Goal: Answer question/provide support: Share knowledge or assist other users

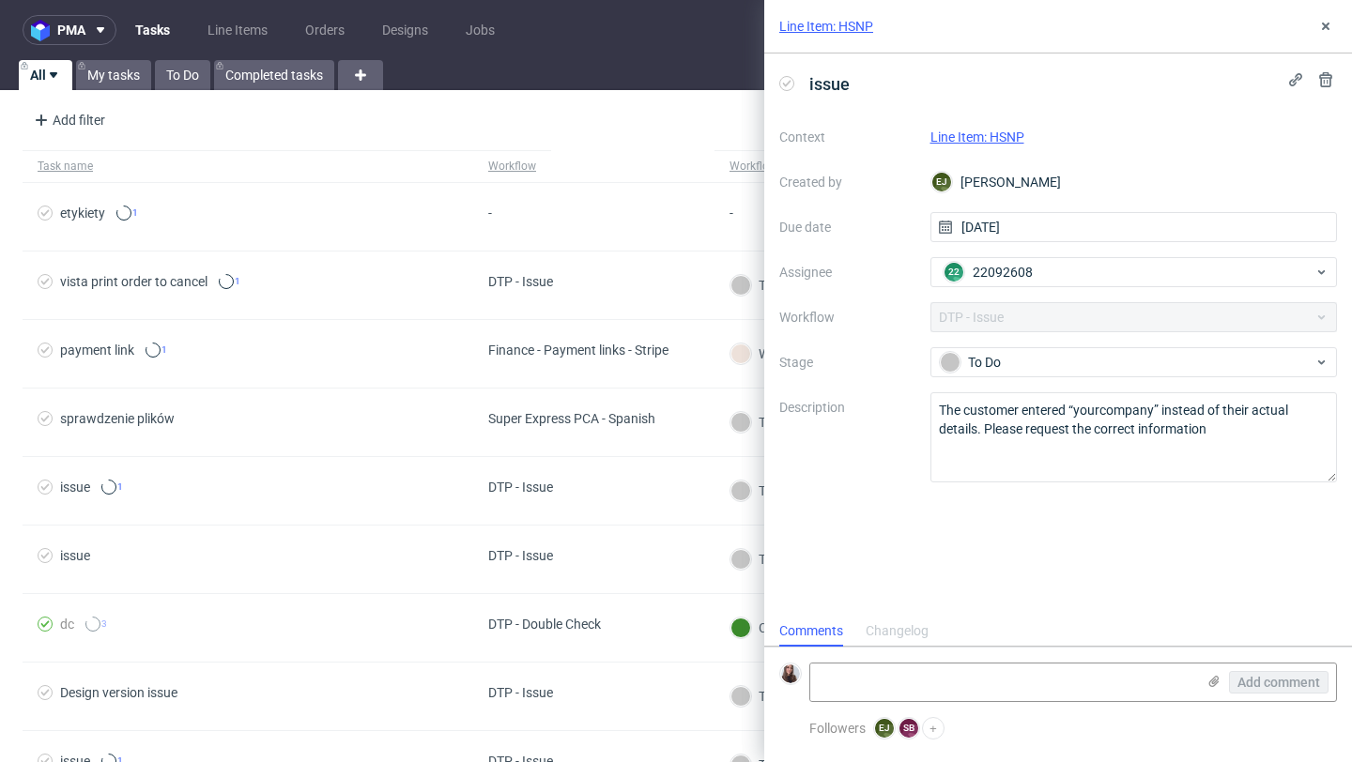
scroll to position [15, 0]
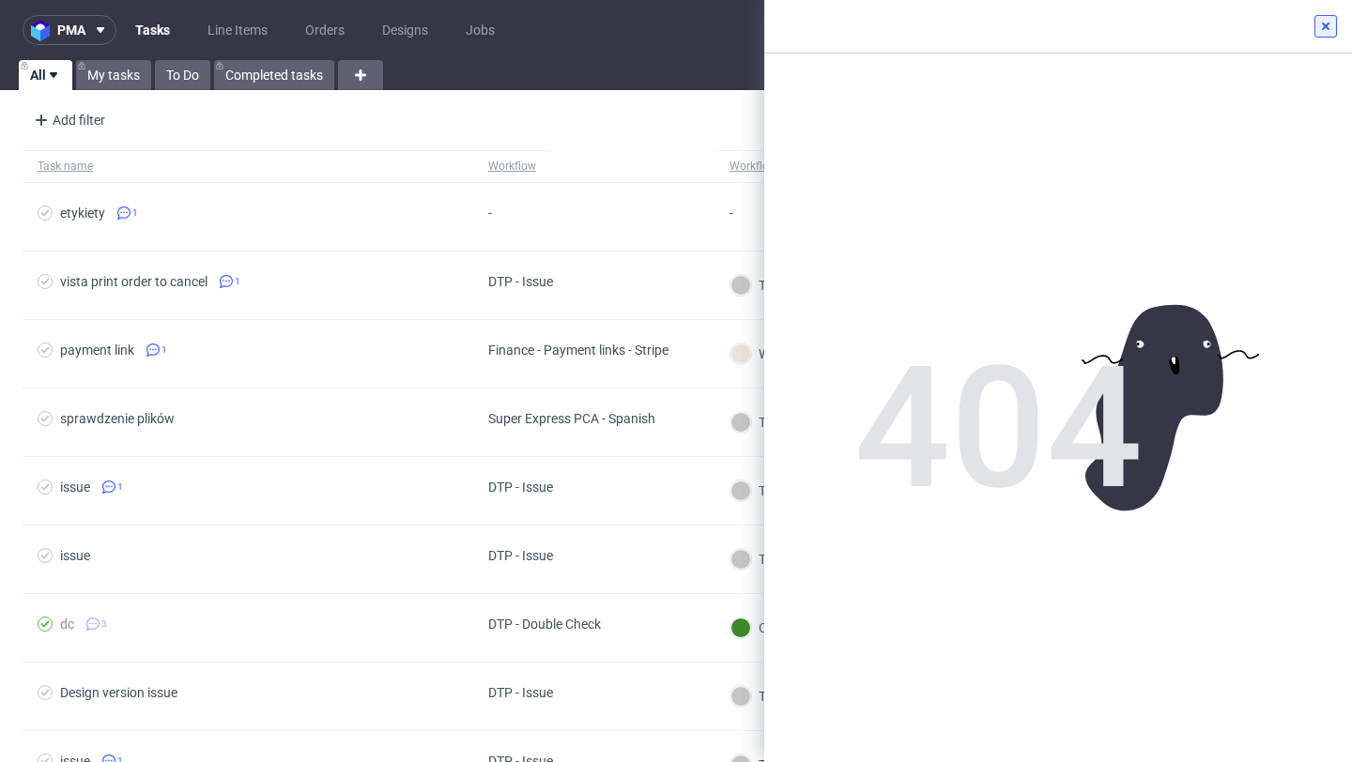
click at [1324, 30] on icon at bounding box center [1325, 26] width 15 height 15
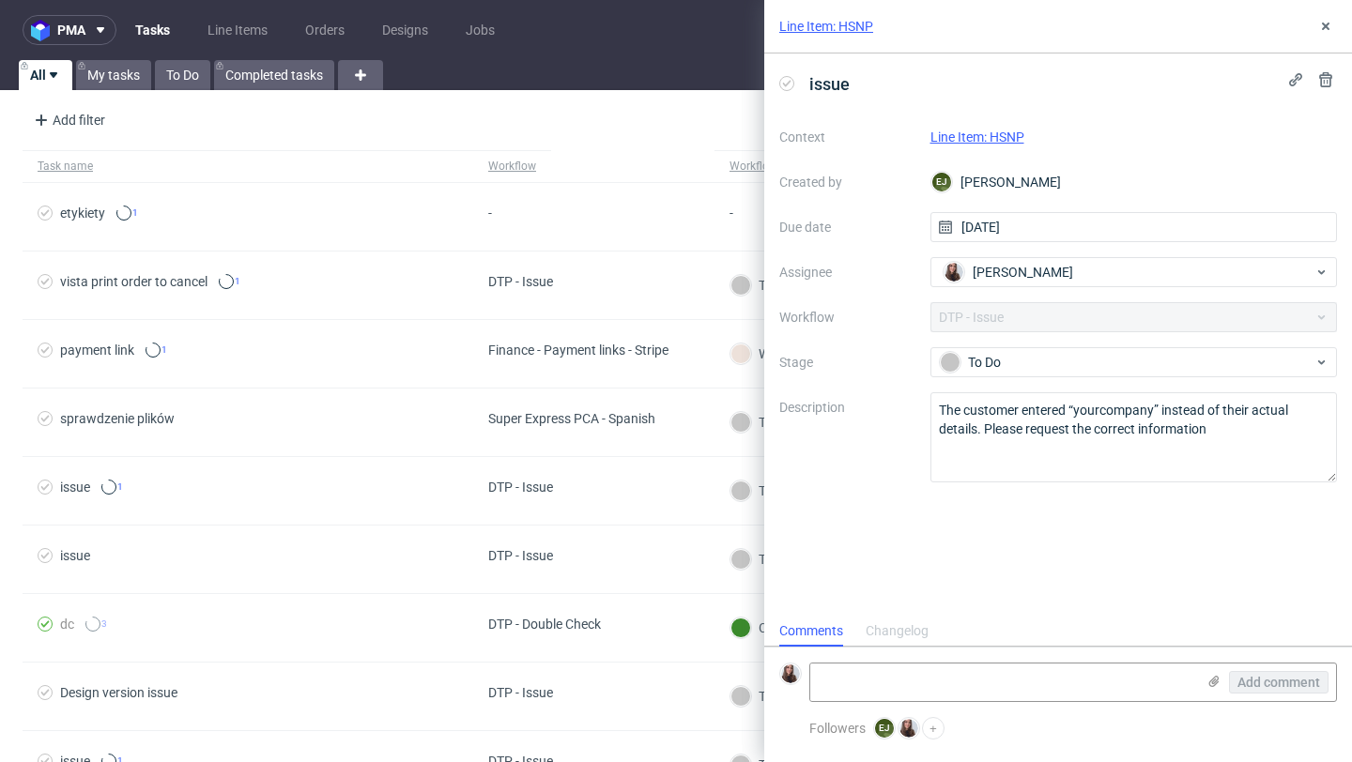
scroll to position [15, 0]
click at [977, 132] on link "Line Item: HSNP" at bounding box center [977, 137] width 94 height 15
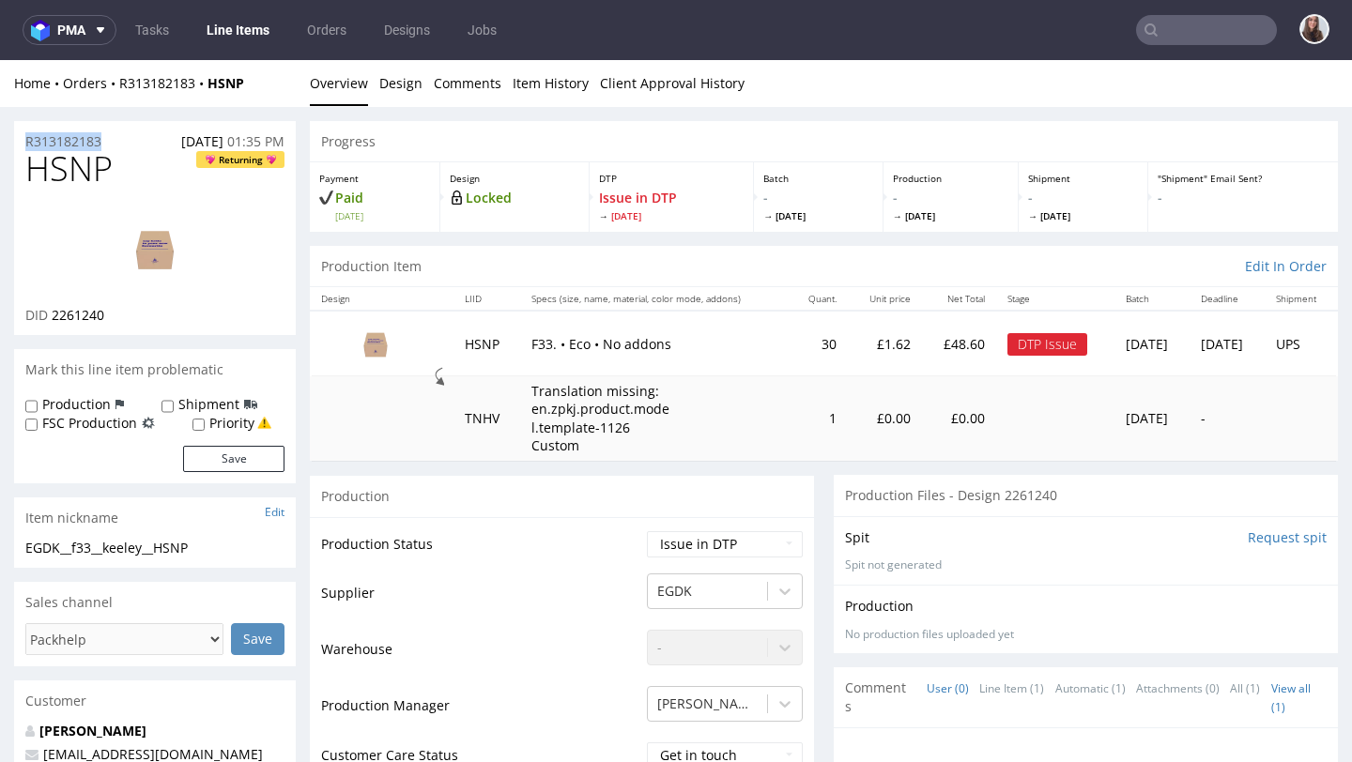
drag, startPoint x: 115, startPoint y: 145, endPoint x: 17, endPoint y: 145, distance: 98.6
click at [17, 145] on div "R313182183 15.09.2025 01:35 PM" at bounding box center [155, 136] width 282 height 30
copy p "R313182183"
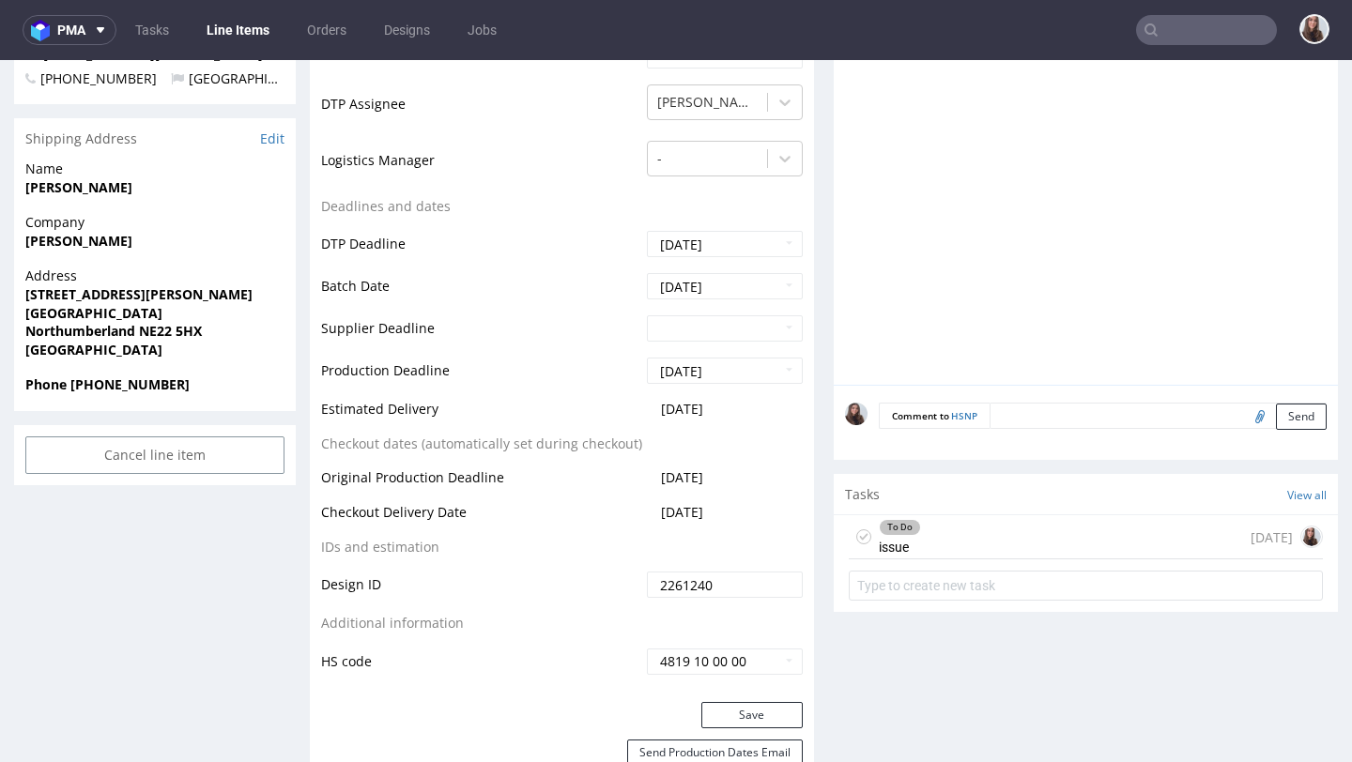
scroll to position [711, 0]
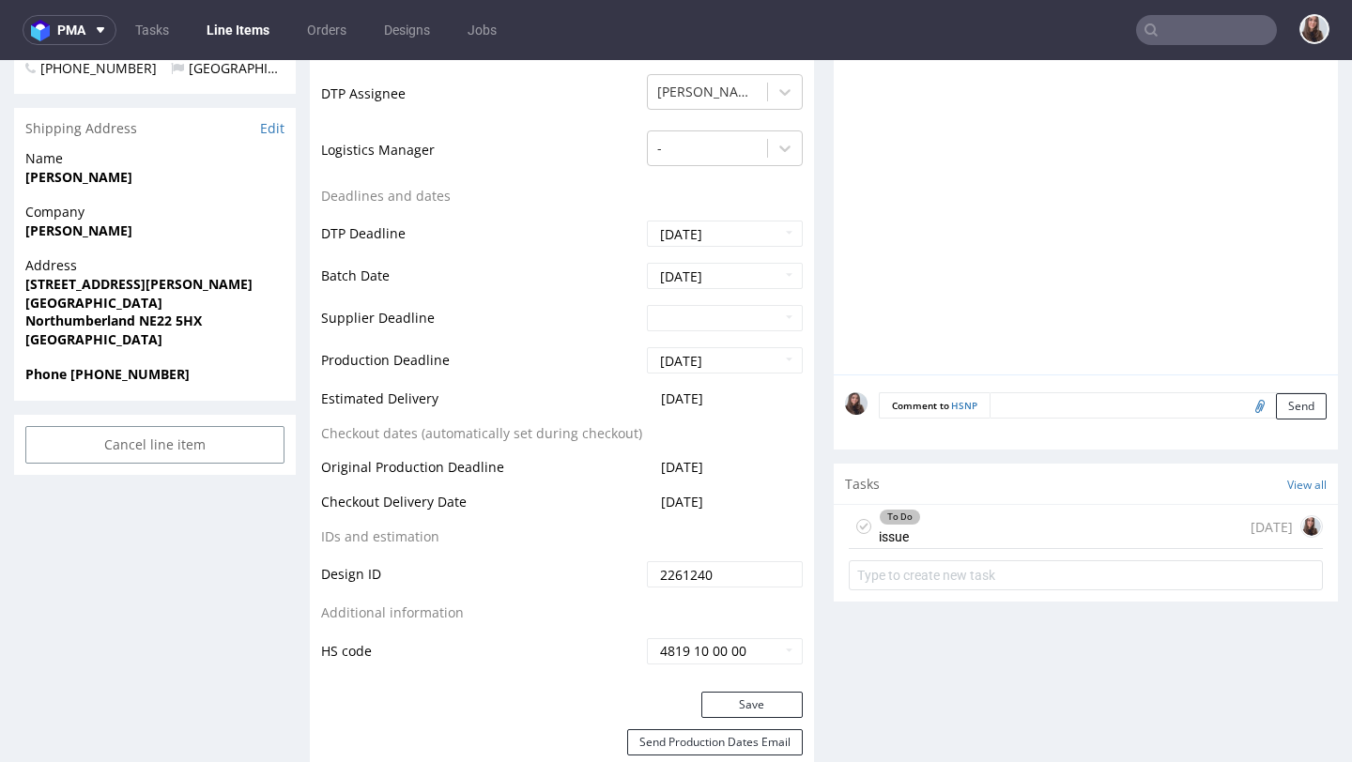
click at [975, 523] on div "To Do issue [DATE]" at bounding box center [1086, 527] width 474 height 44
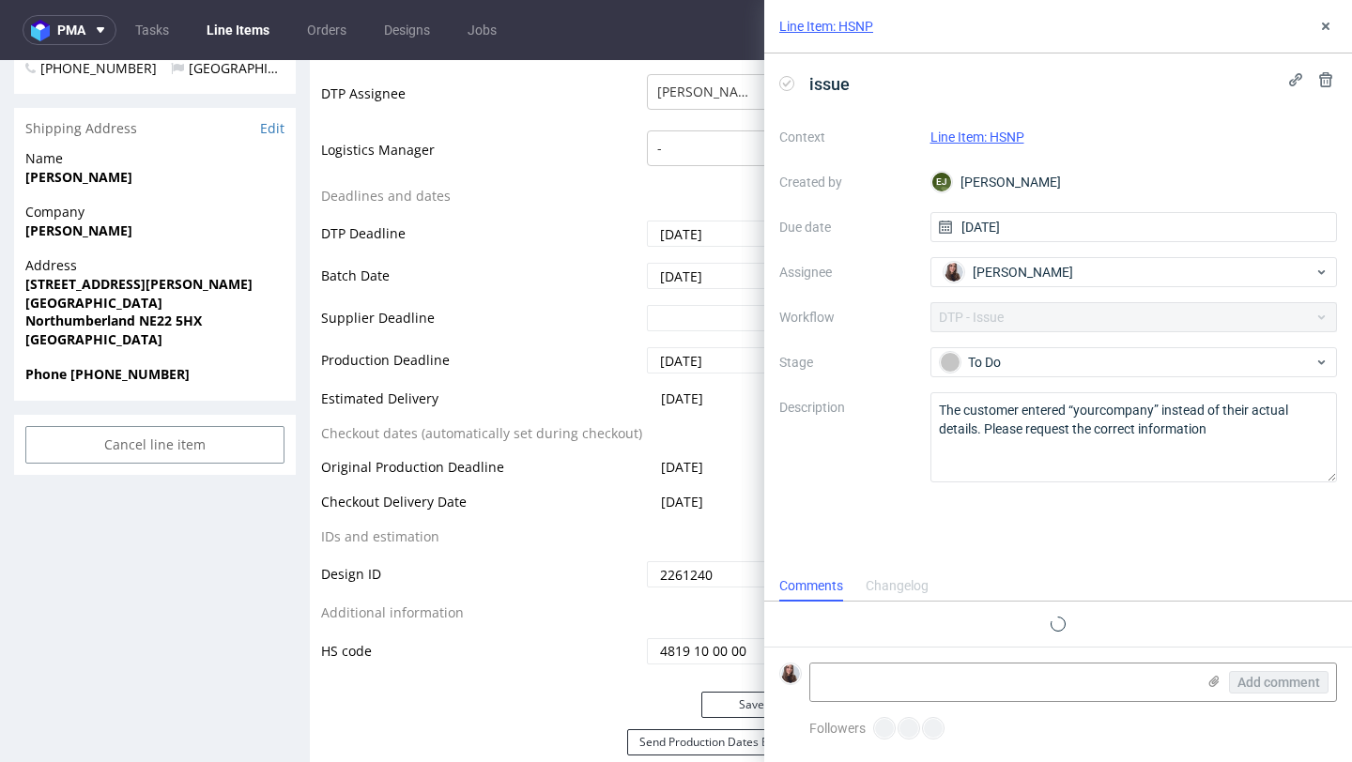
scroll to position [15, 0]
click at [947, 663] on div "Add comment" at bounding box center [1073, 682] width 528 height 39
click at [954, 674] on textarea at bounding box center [1002, 683] width 385 height 38
paste textarea "https://app-eu1.hubspot.com/contacts/25600958/record/0-5/233027269846/"
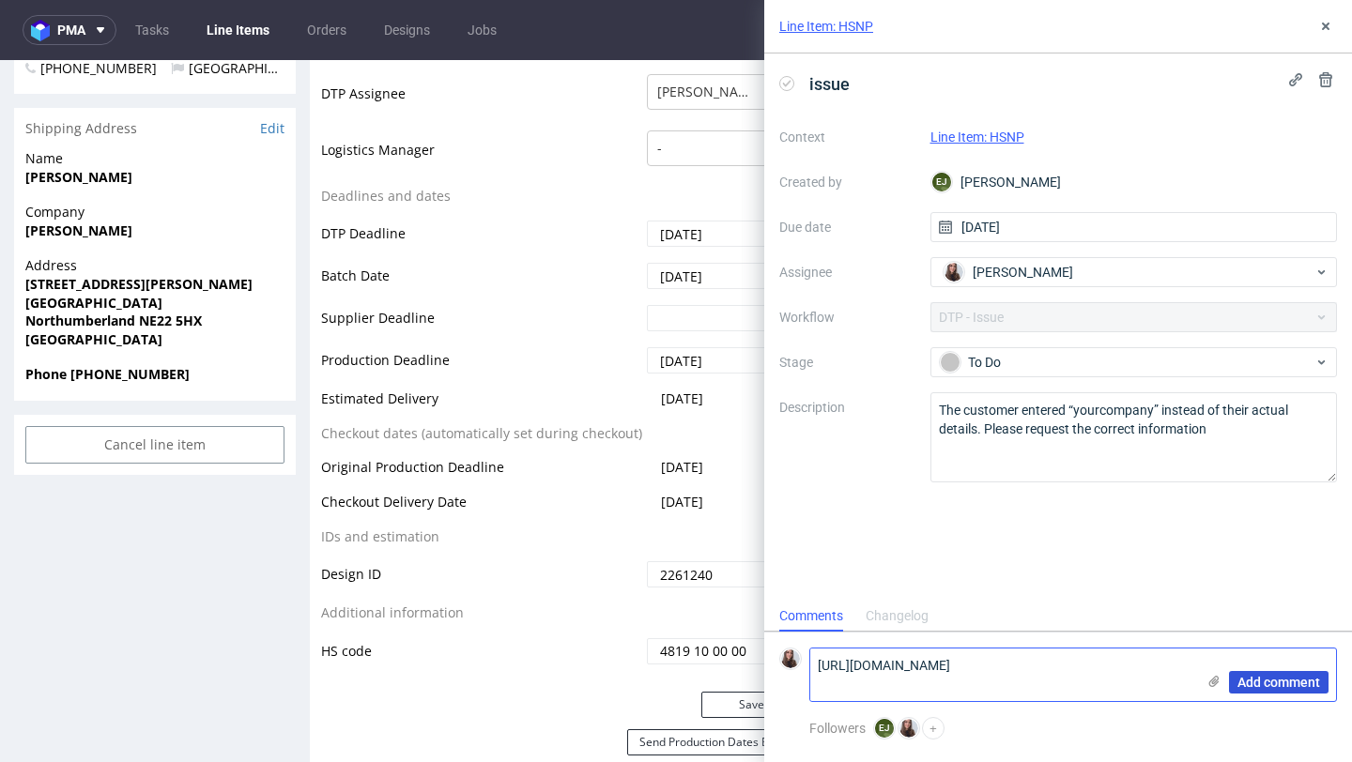
type textarea "https://app-eu1.hubspot.com/contacts/25600958/record/0-5/233027269846/"
click at [1291, 689] on span "Add comment" at bounding box center [1278, 682] width 83 height 13
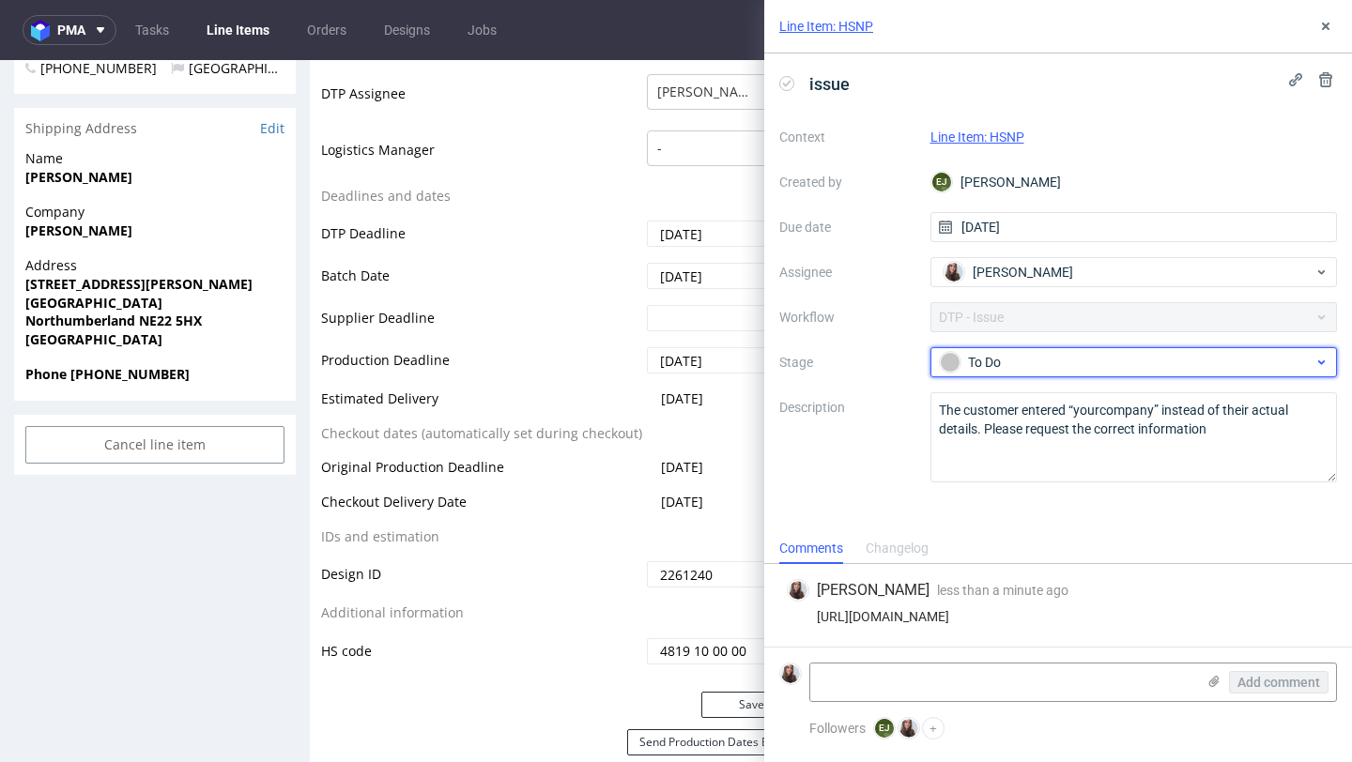
click at [1019, 371] on div "To Do" at bounding box center [1127, 362] width 374 height 21
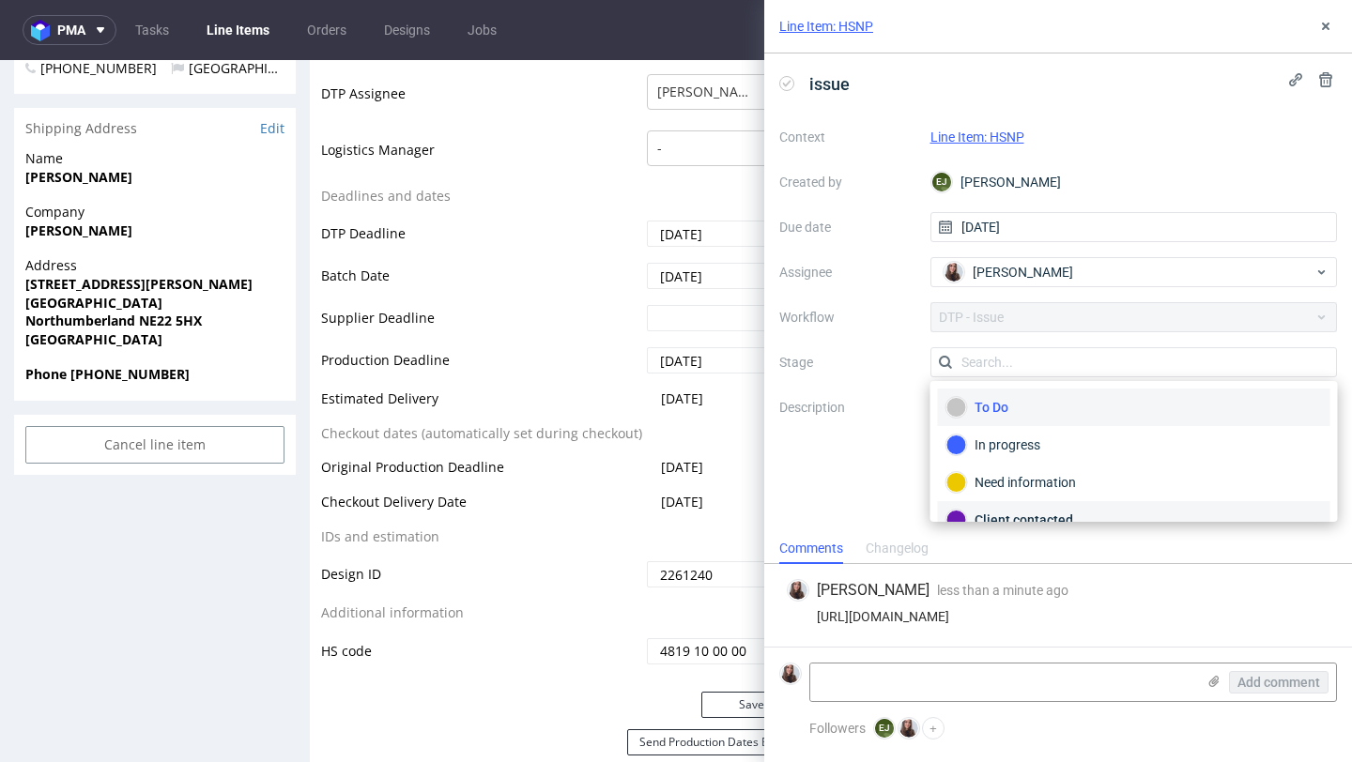
click at [1055, 503] on div "Client contacted" at bounding box center [1134, 520] width 392 height 38
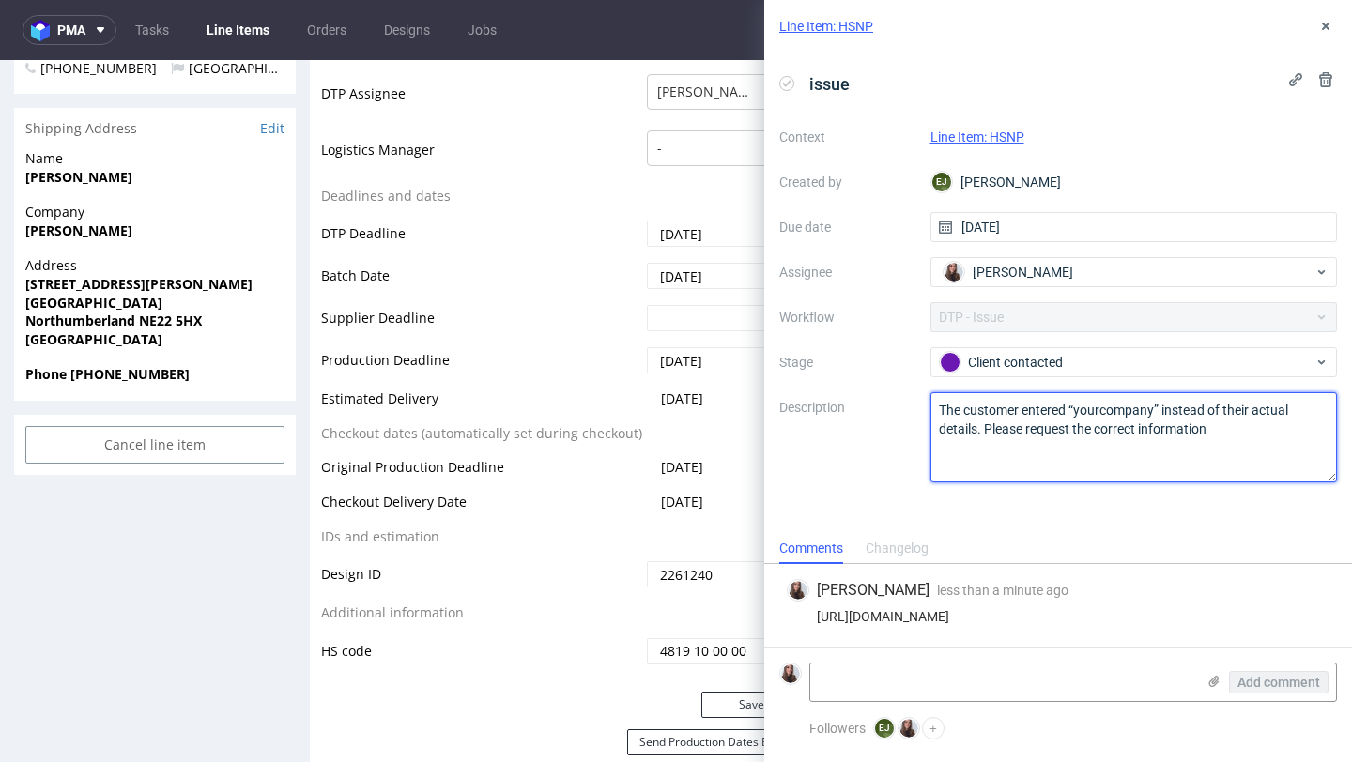
drag, startPoint x: 1249, startPoint y: 432, endPoint x: 927, endPoint y: 409, distance: 322.8
click at [927, 409] on div "Context Line Item: HSNP Created by EJ Elżbieta Jelińska Due date 24/09/2025 Ass…" at bounding box center [1058, 302] width 558 height 360
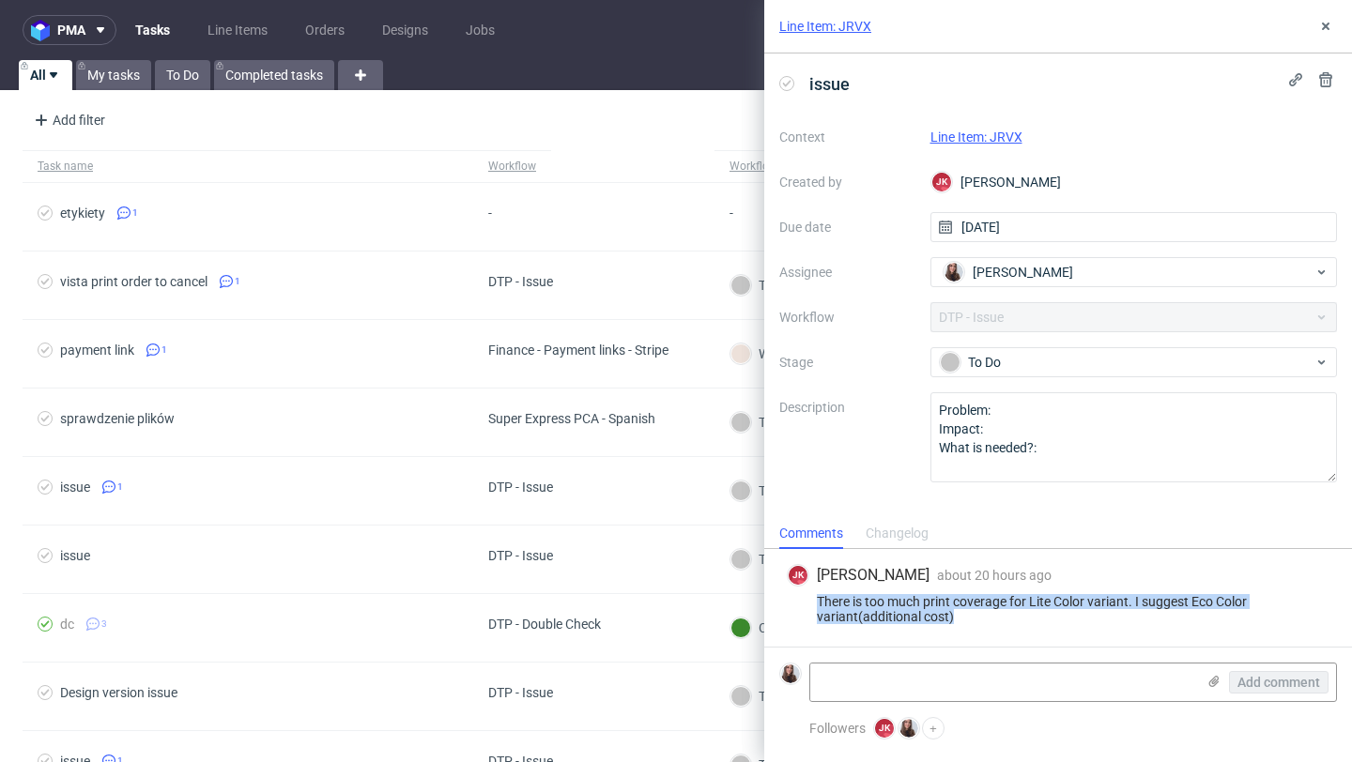
drag, startPoint x: 978, startPoint y: 620, endPoint x: 819, endPoint y: 603, distance: 160.6
click at [819, 603] on div "There is too much print coverage for Lite Color variant. I suggest Eco Color va…" at bounding box center [1058, 609] width 543 height 30
copy div "There is too much print coverage for Lite Color variant. I suggest Eco Color va…"
click at [1004, 135] on link "Line Item: JRVX" at bounding box center [976, 137] width 92 height 15
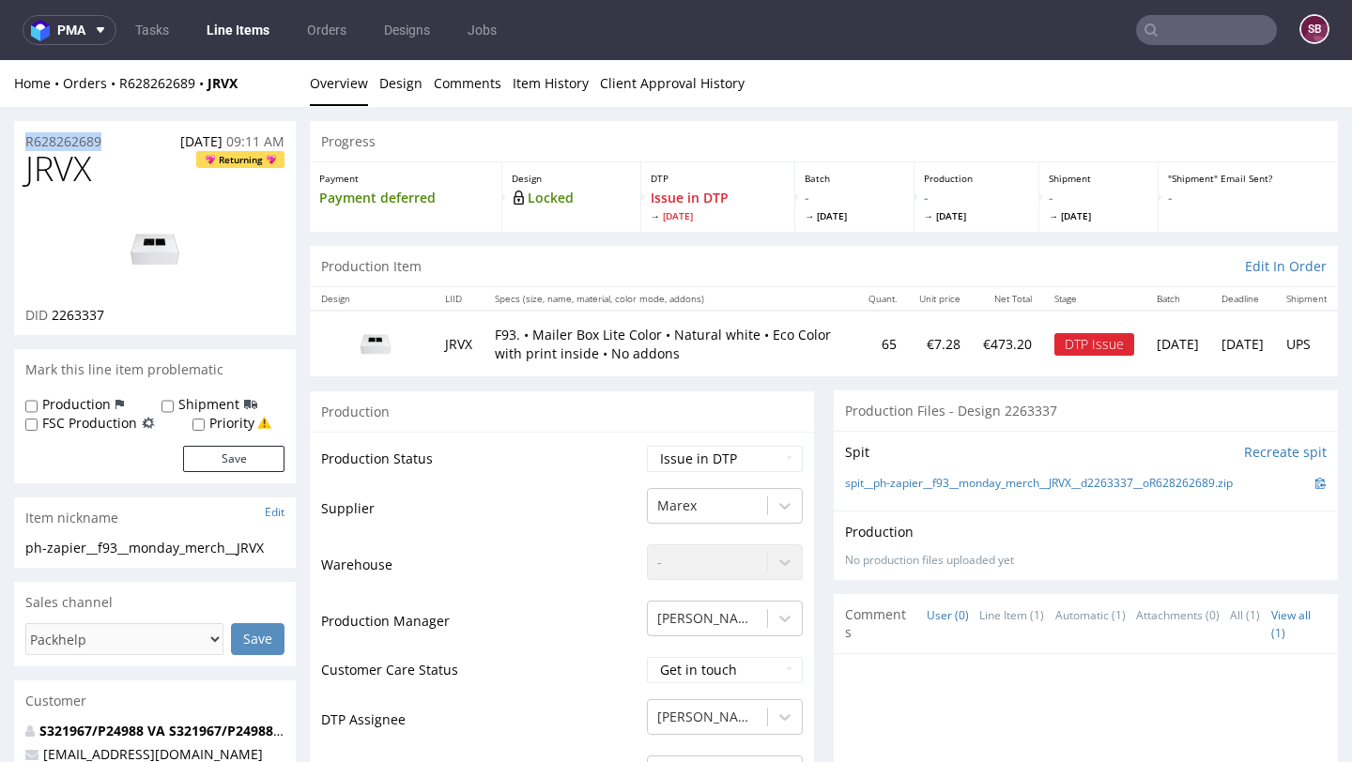
drag, startPoint x: 124, startPoint y: 138, endPoint x: 18, endPoint y: 137, distance: 106.1
click at [18, 137] on div "R628262689 [DATE] 09:11 AM" at bounding box center [155, 136] width 282 height 30
copy p "R628262689"
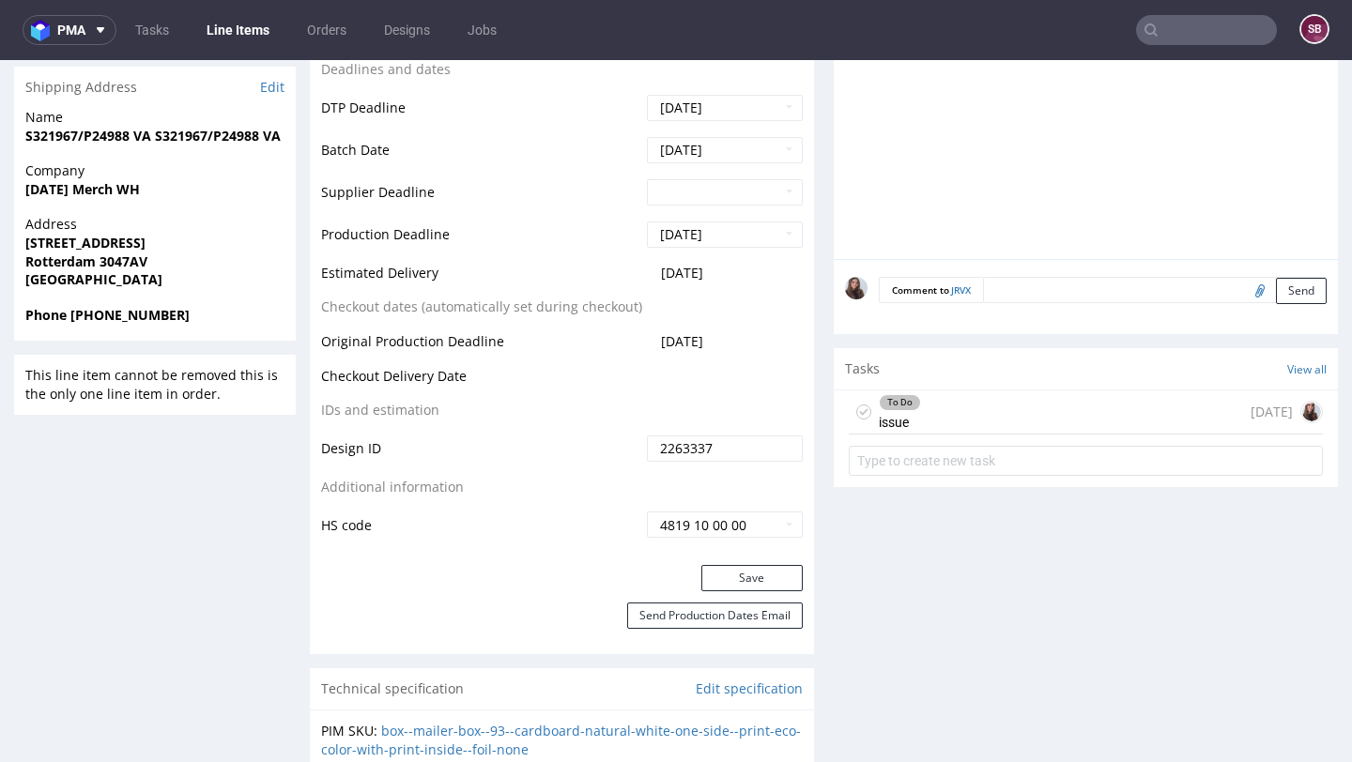
scroll to position [765, 0]
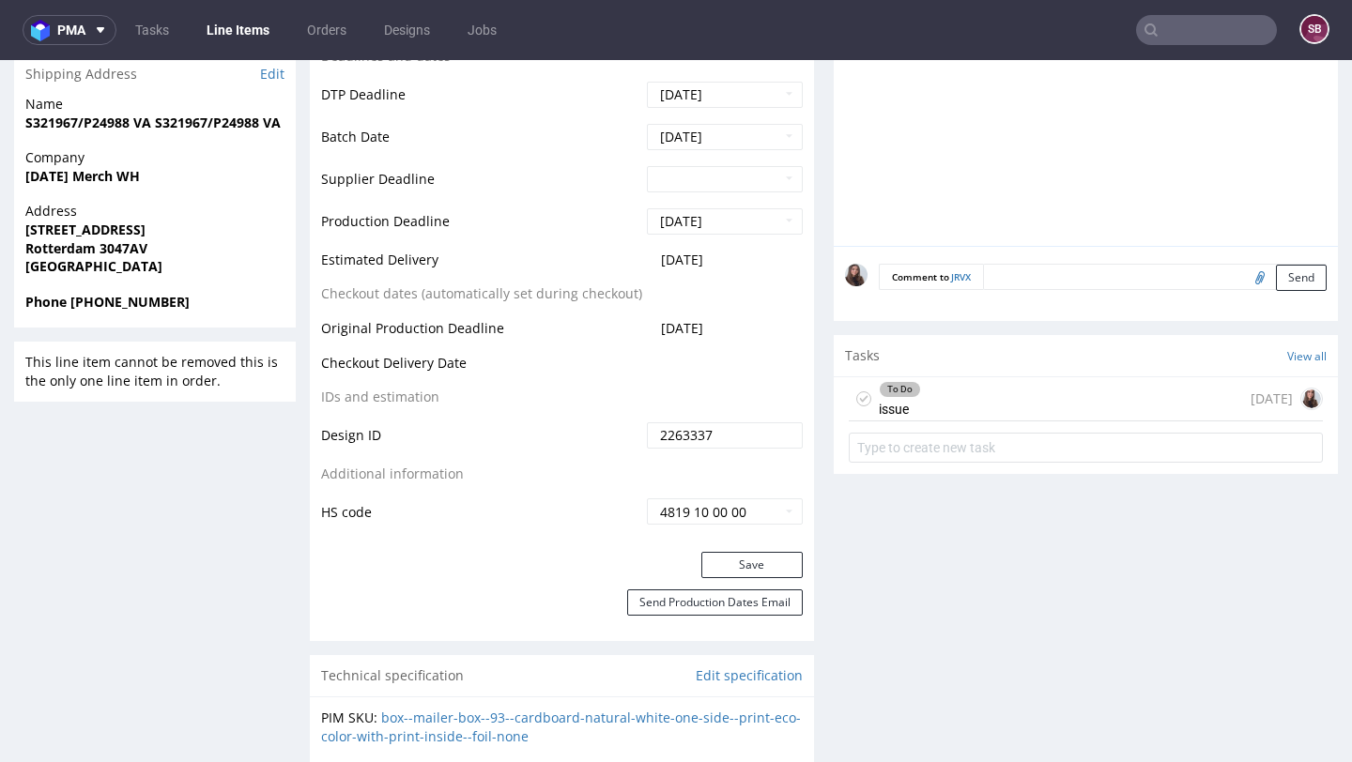
click at [957, 390] on div "To Do issue [DATE]" at bounding box center [1086, 399] width 474 height 44
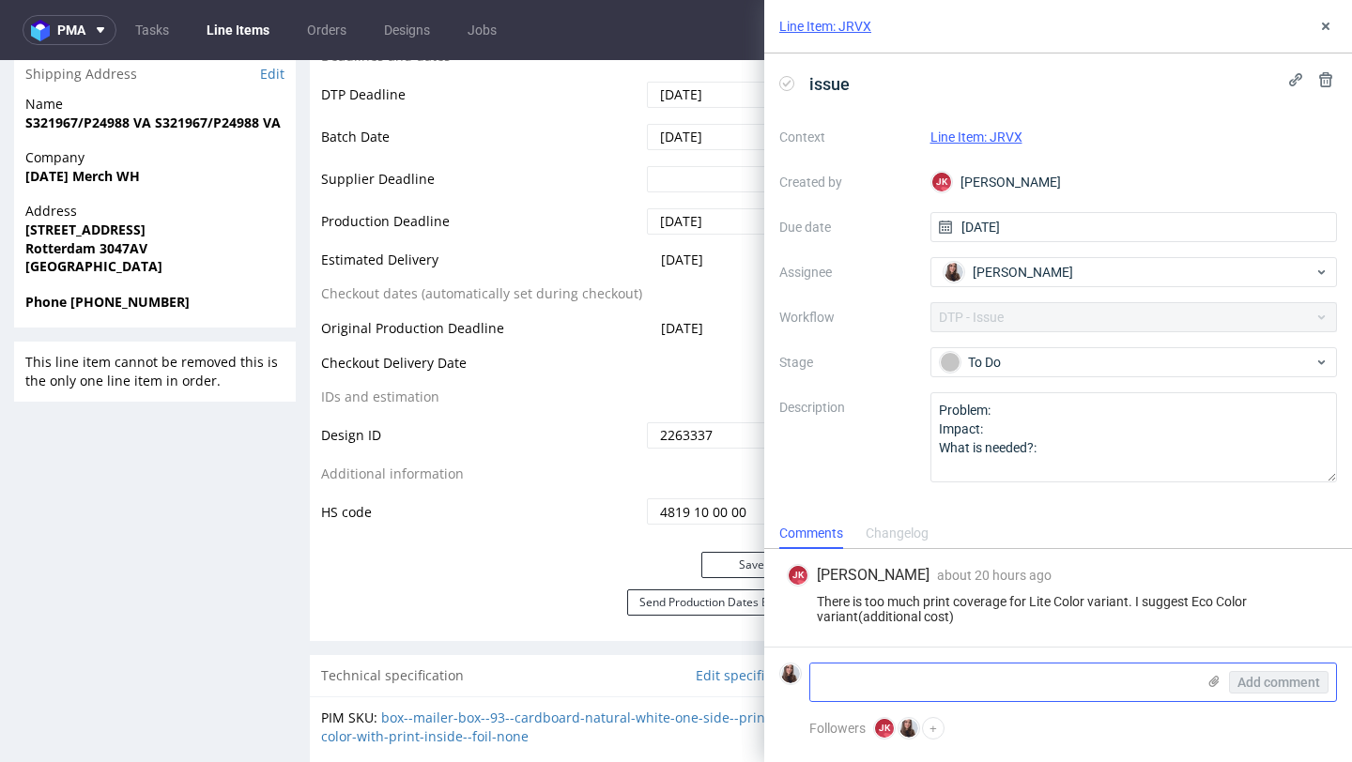
click at [876, 684] on textarea at bounding box center [1002, 683] width 385 height 38
paste textarea "[URL][DOMAIN_NAME]"
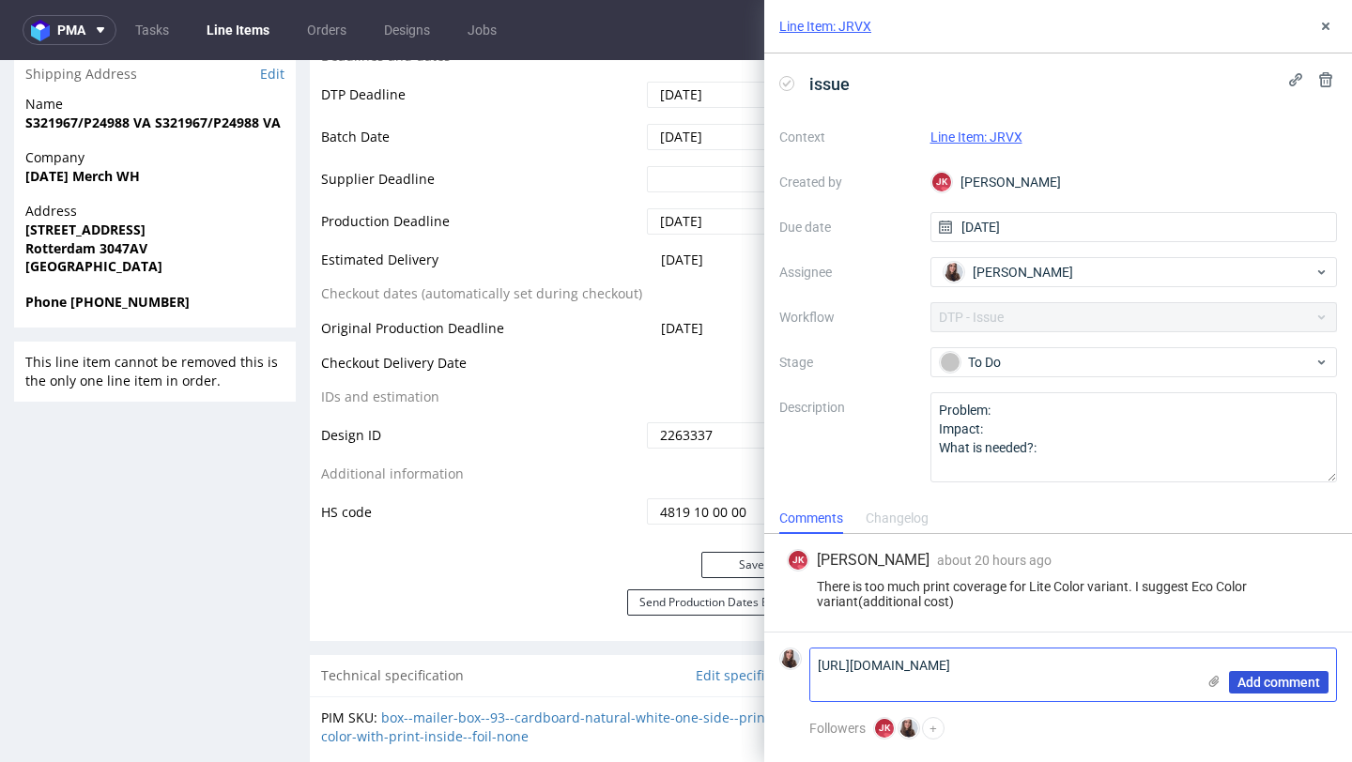
type textarea "[URL][DOMAIN_NAME]"
click at [1264, 681] on span "Add comment" at bounding box center [1278, 682] width 83 height 13
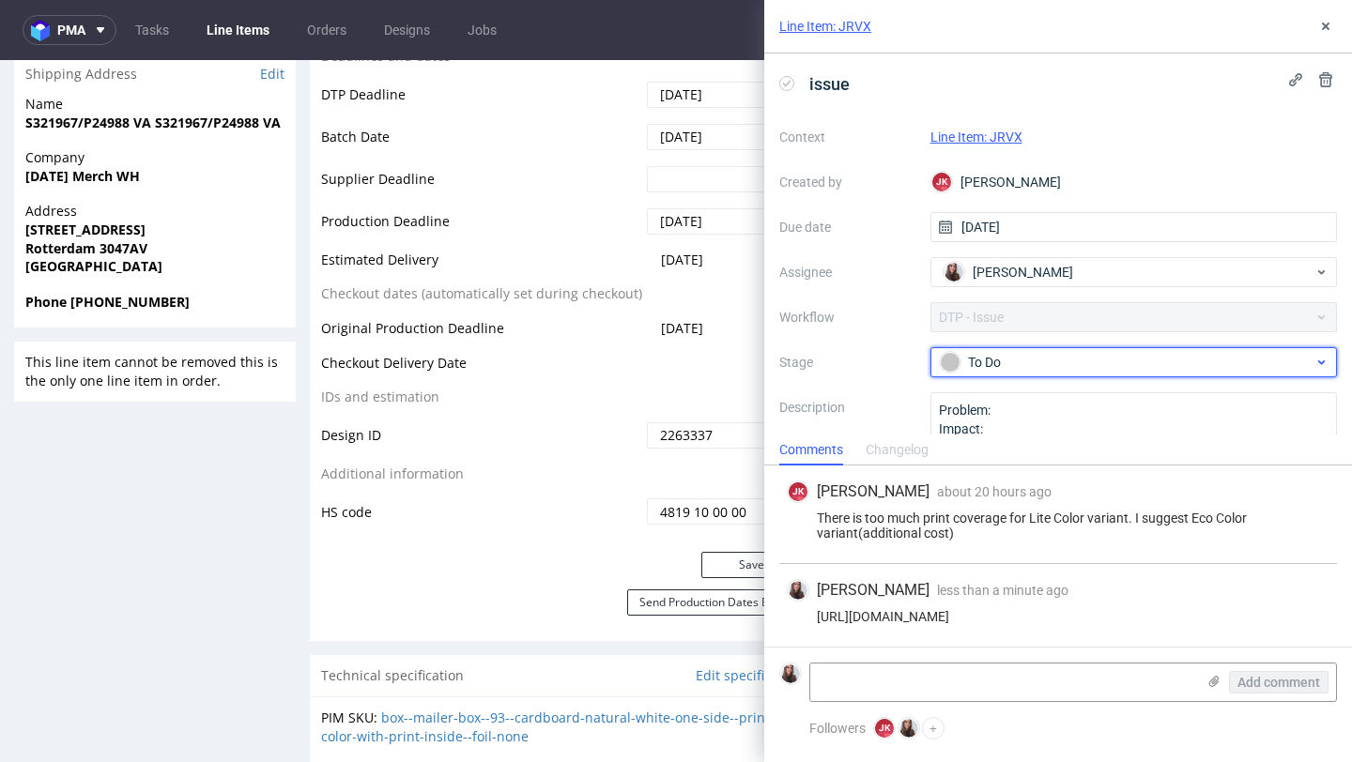
click at [1082, 363] on div "To Do" at bounding box center [1127, 362] width 374 height 21
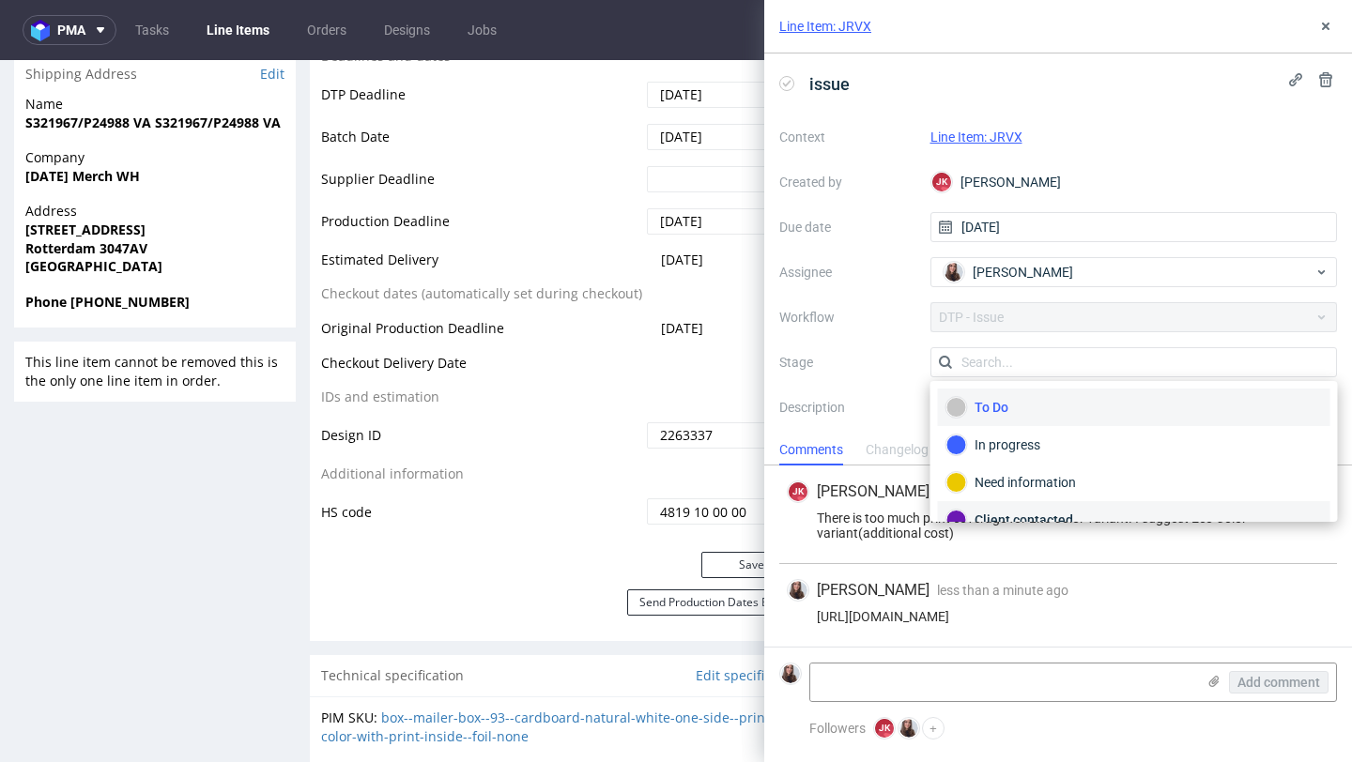
click at [1027, 504] on div "Client contacted" at bounding box center [1134, 520] width 392 height 38
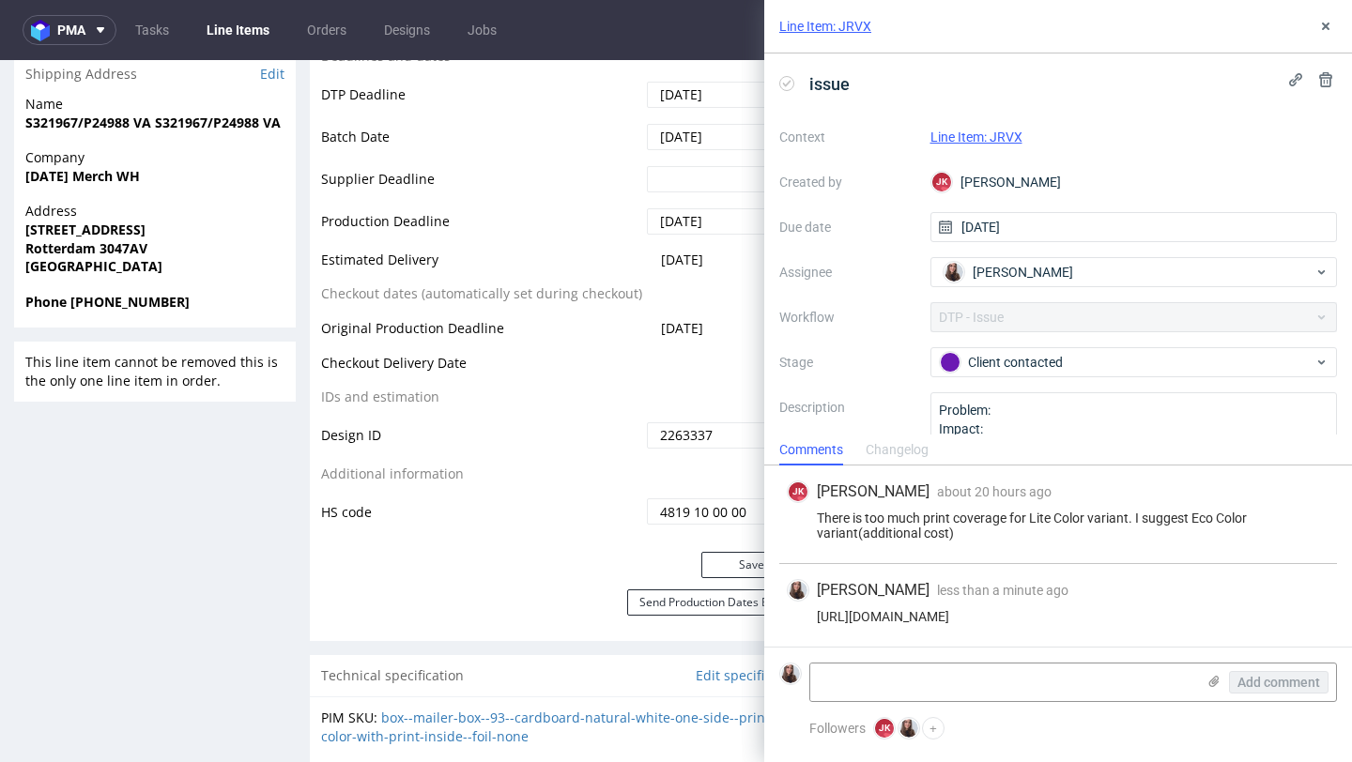
click at [831, 29] on link "Line Item: JRVX" at bounding box center [825, 26] width 92 height 19
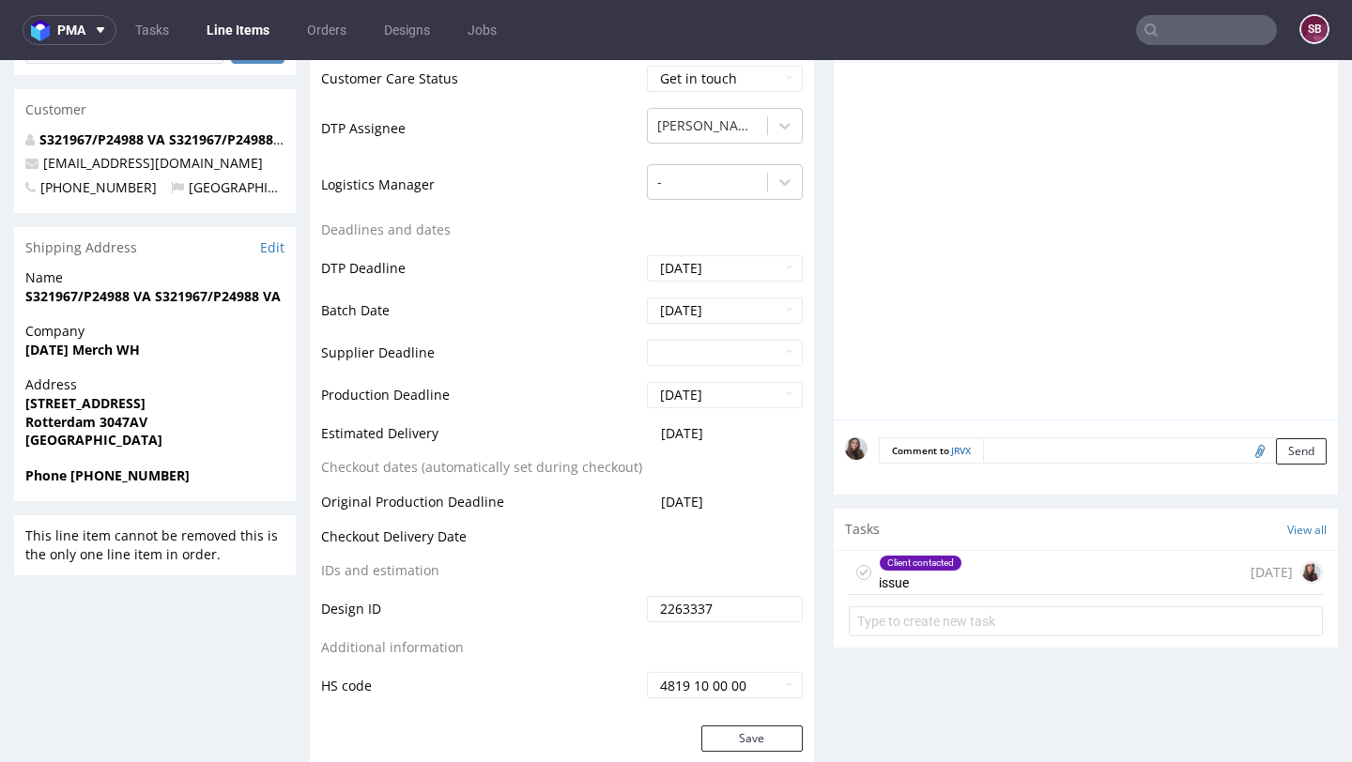
scroll to position [603, 0]
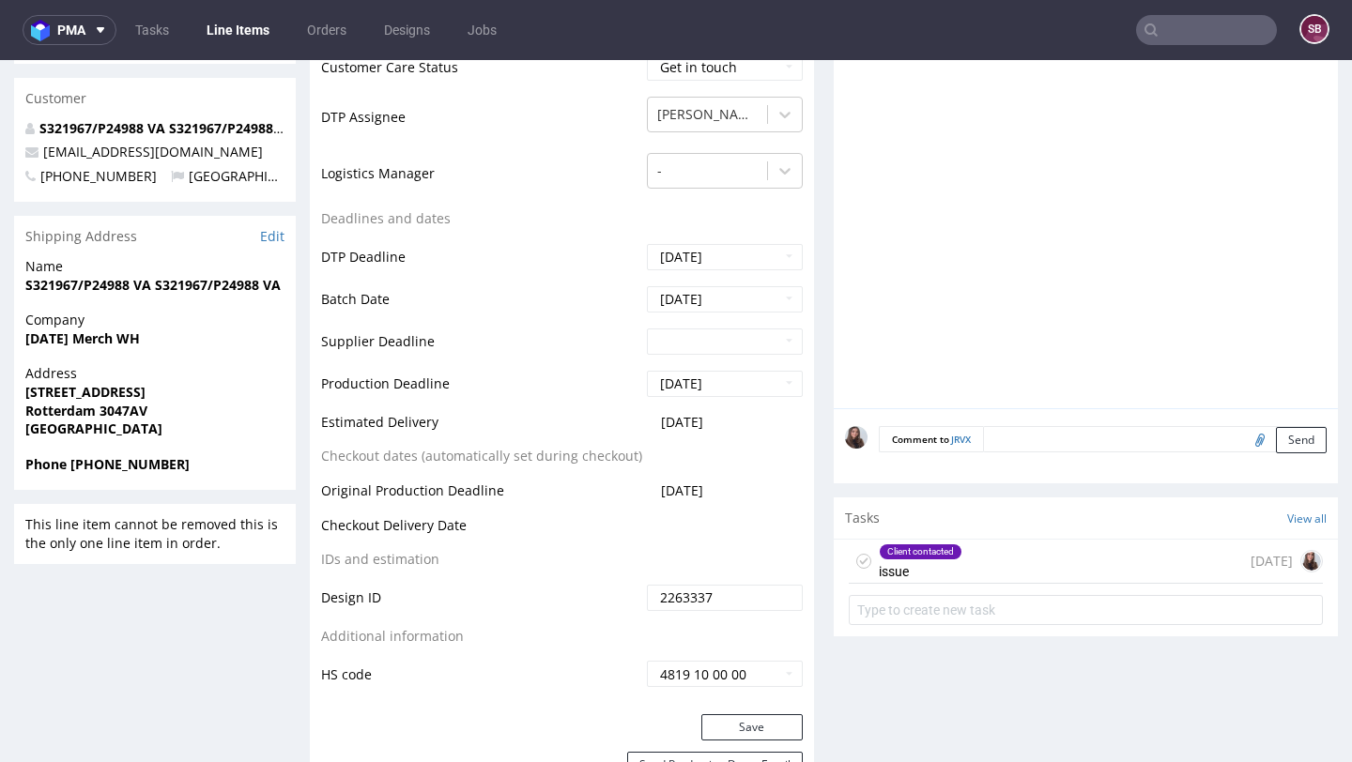
click at [965, 573] on div "Client contacted issue [DATE]" at bounding box center [1086, 562] width 474 height 44
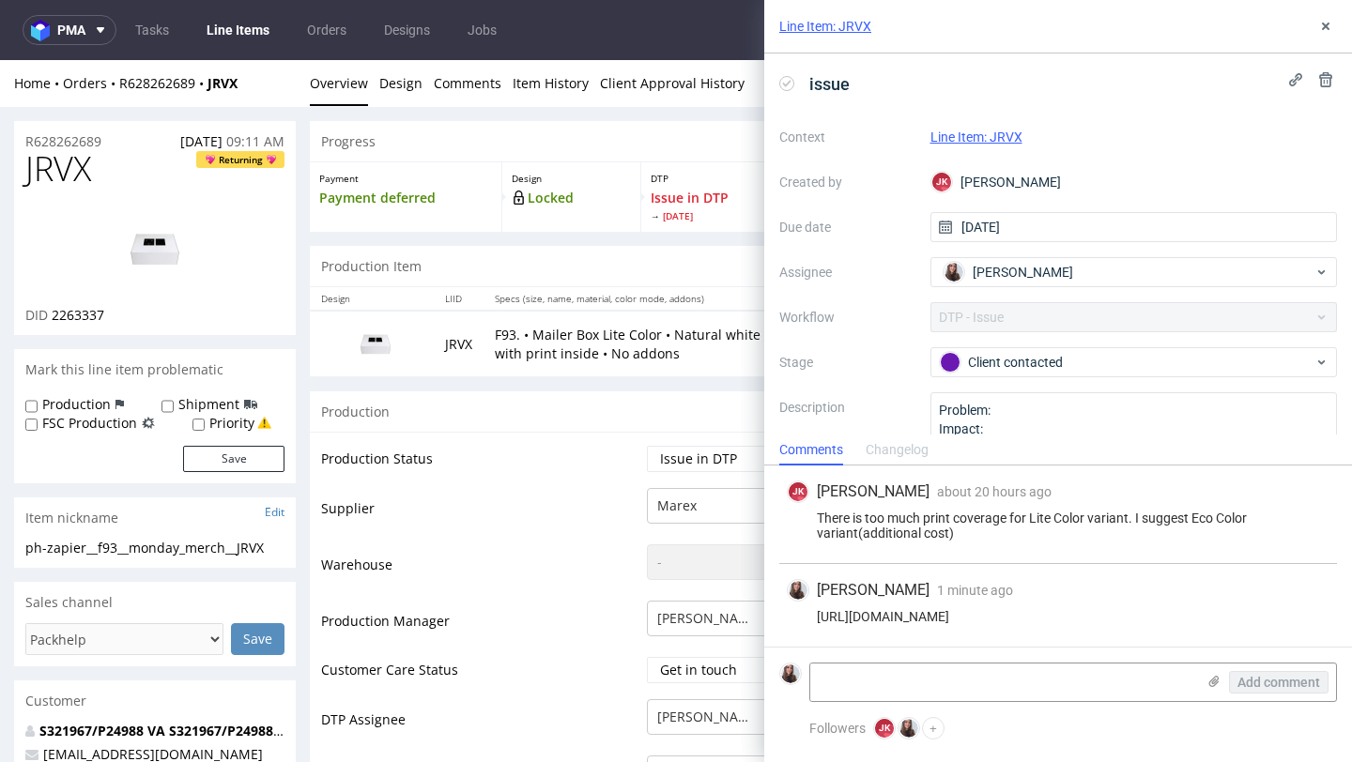
click at [155, 249] on img at bounding box center [155, 249] width 150 height 84
click at [1319, 31] on icon at bounding box center [1325, 26] width 15 height 15
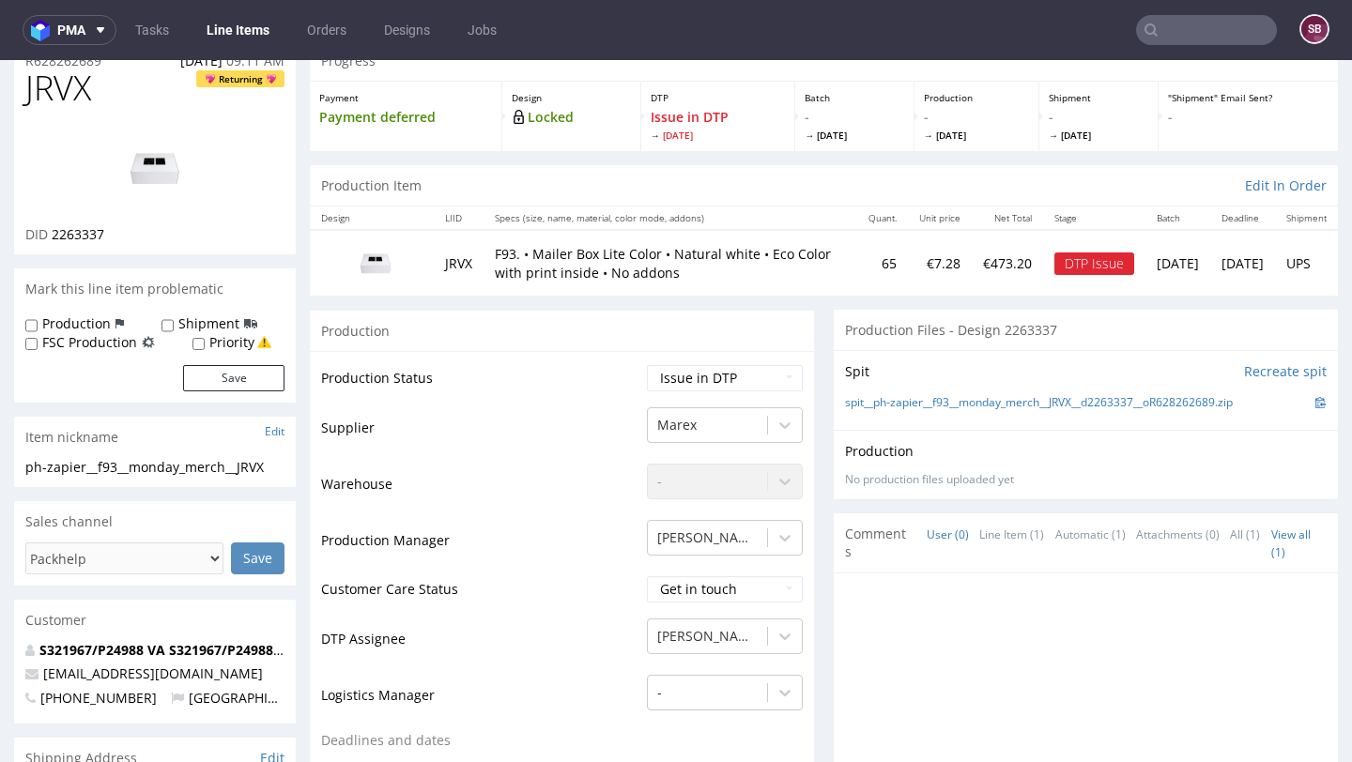
scroll to position [88, 0]
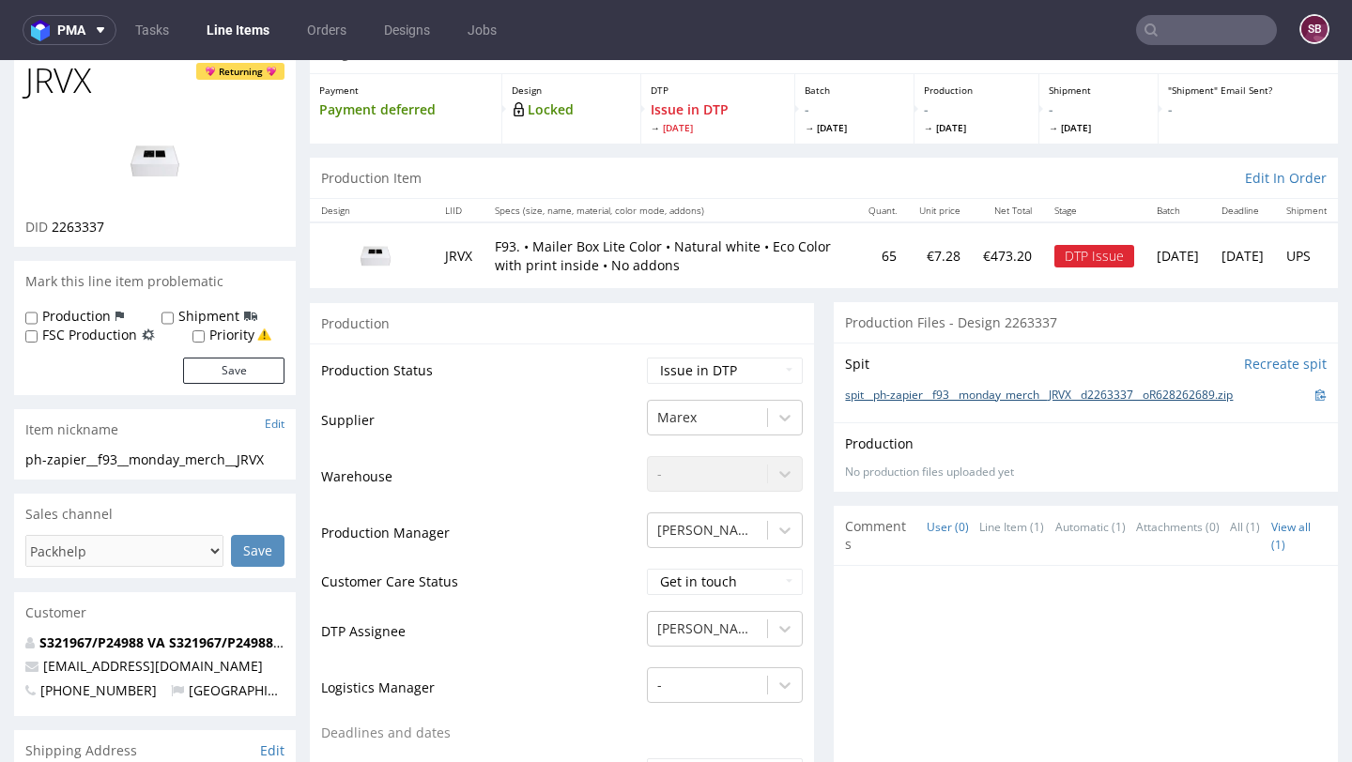
click at [1033, 398] on link "spit__ph-zapier__f93__monday_merch__JRVX__d2263337__oR628262689.zip" at bounding box center [1039, 396] width 388 height 16
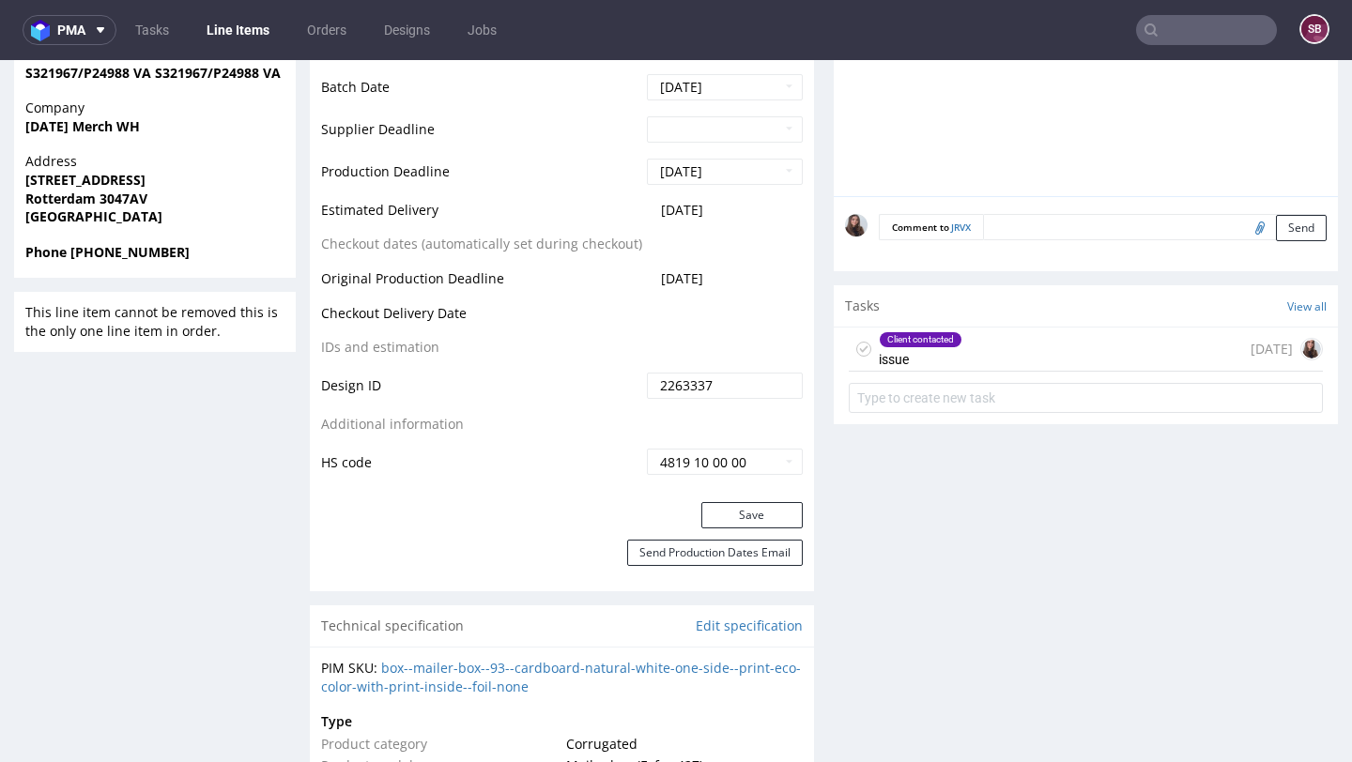
scroll to position [816, 0]
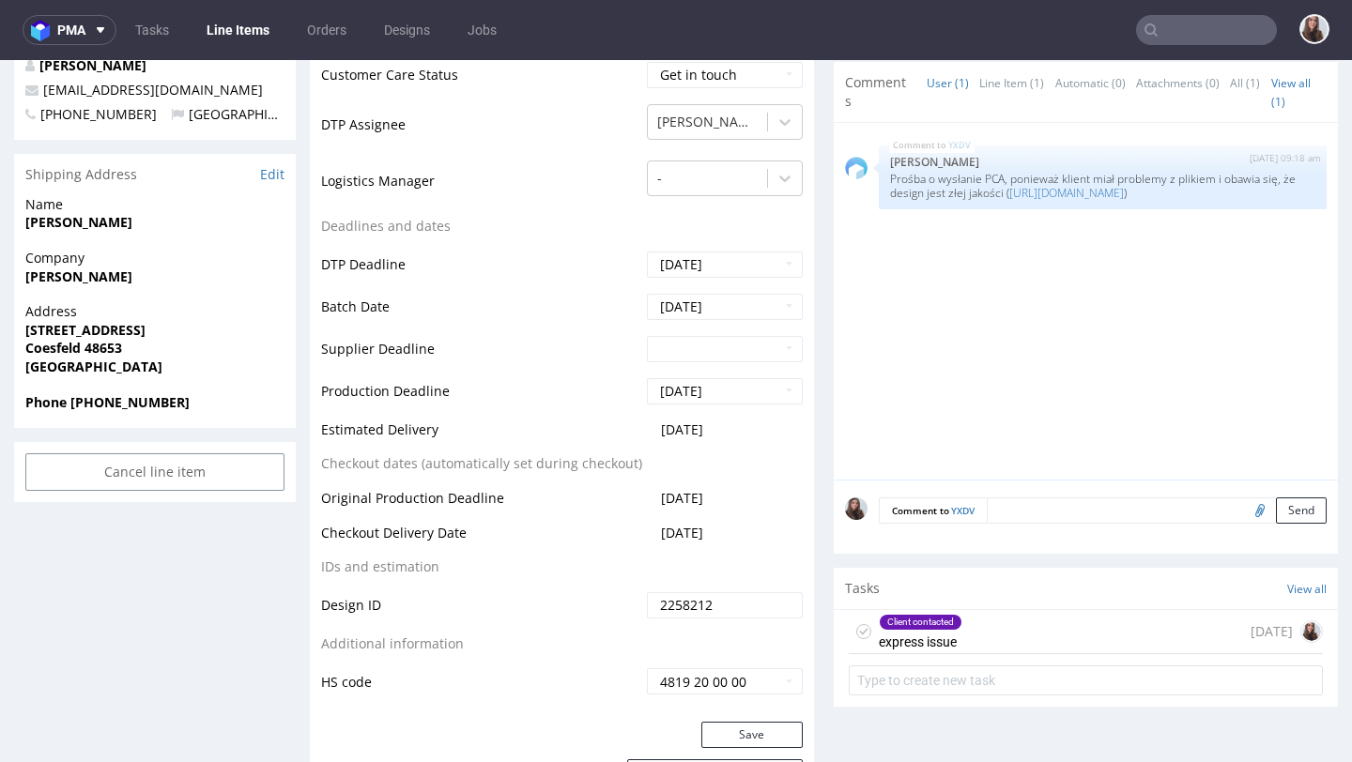
scroll to position [665, 0]
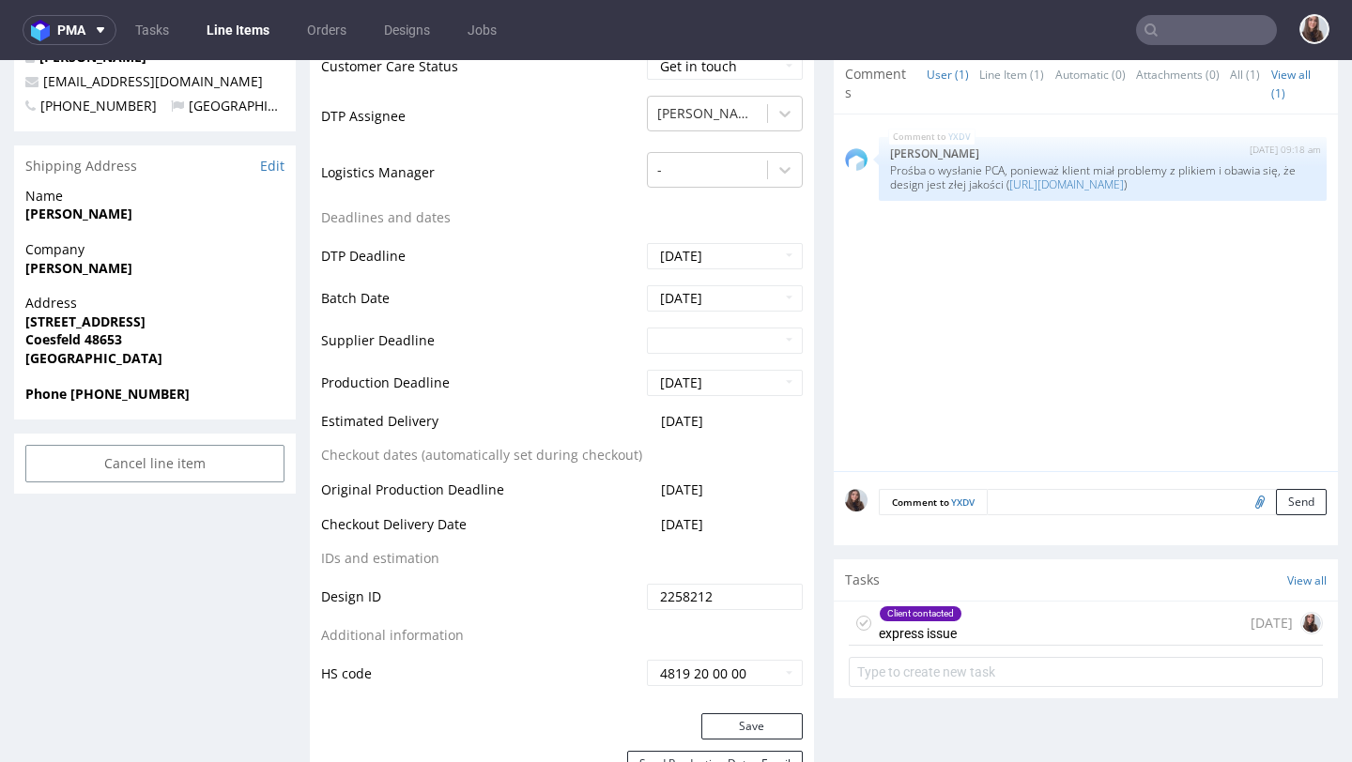
click at [971, 616] on div "Client contacted express issue [DATE]" at bounding box center [1086, 624] width 474 height 44
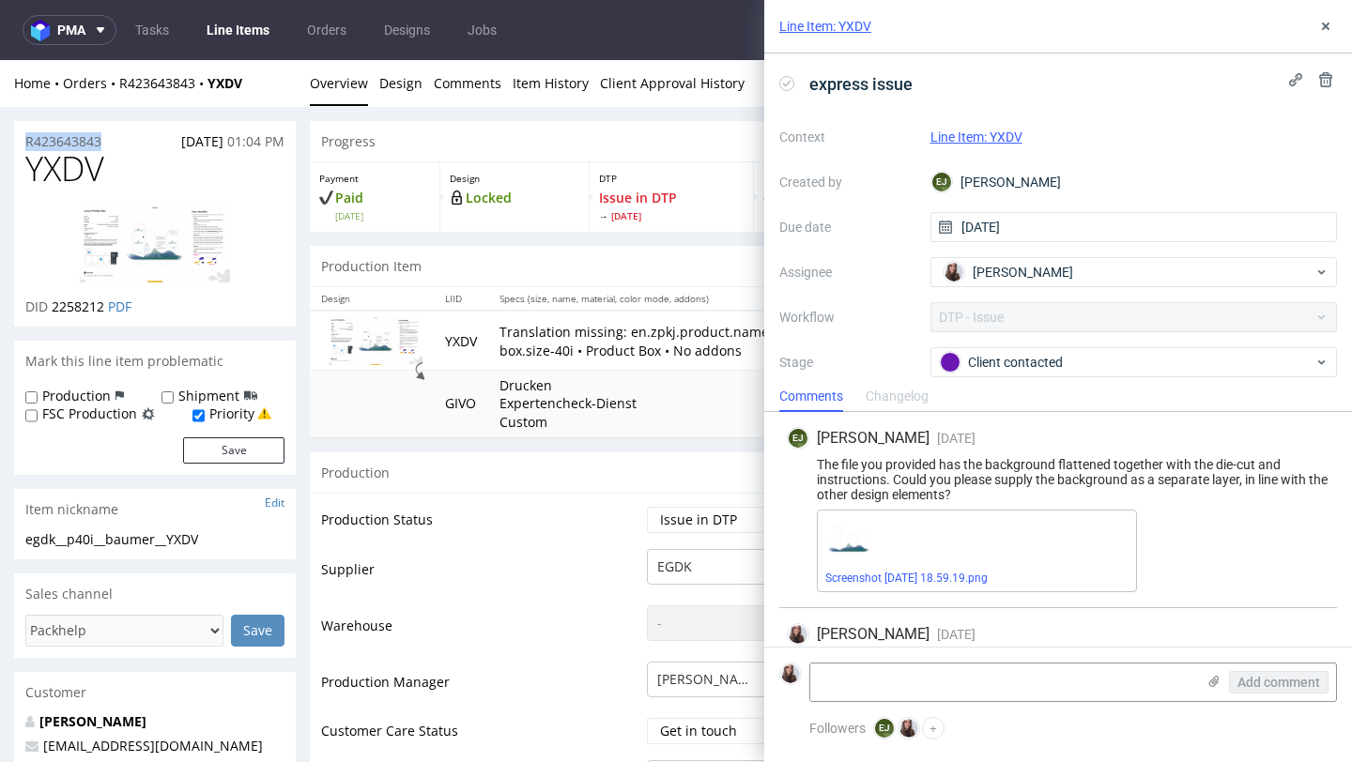
drag, startPoint x: 132, startPoint y: 140, endPoint x: 13, endPoint y: 142, distance: 119.2
click at [14, 142] on div "R423643843 [DATE] 01:04 PM" at bounding box center [155, 136] width 282 height 30
copy p "R423643843"
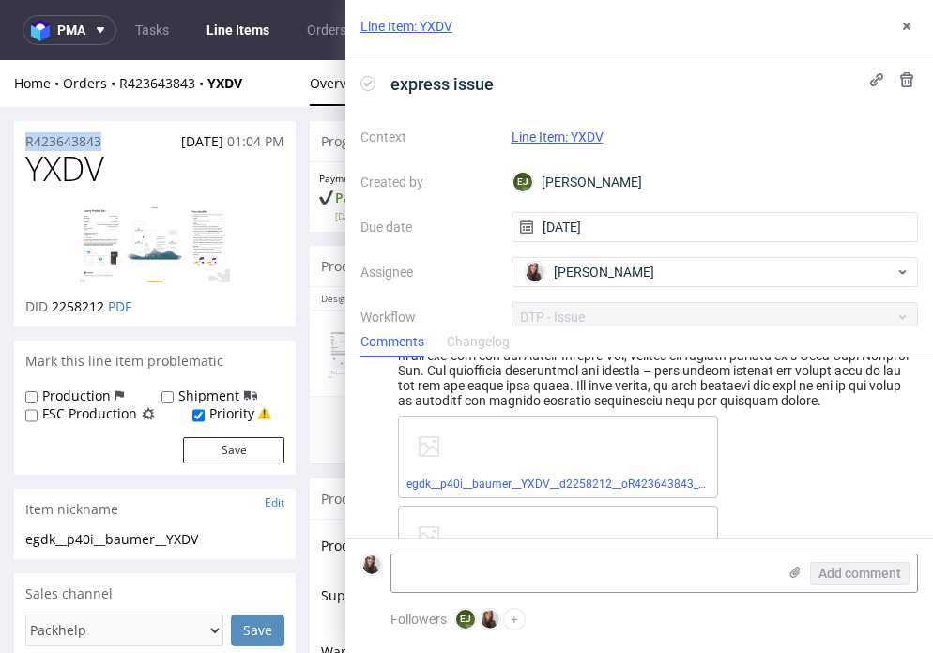
scroll to position [958, 0]
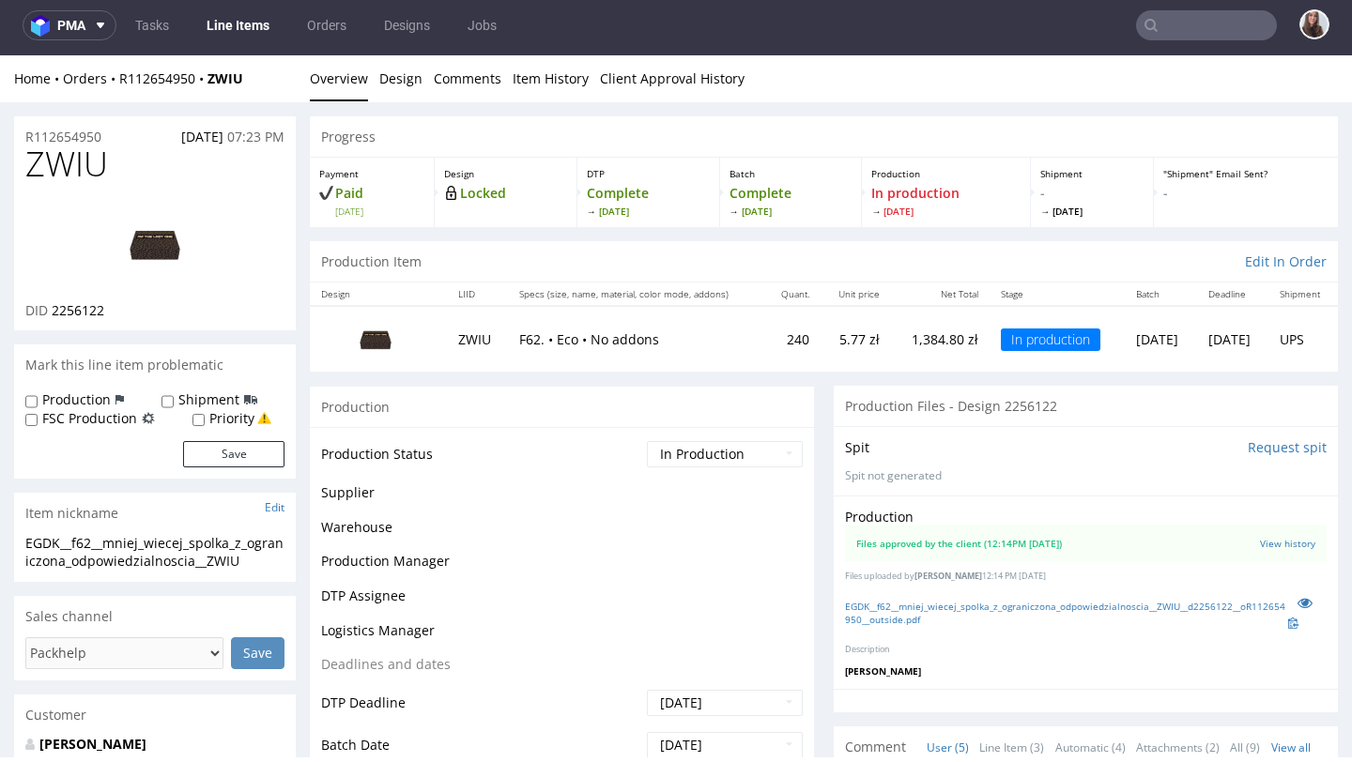
scroll to position [35, 0]
